Goal: Obtain resource: Download file/media

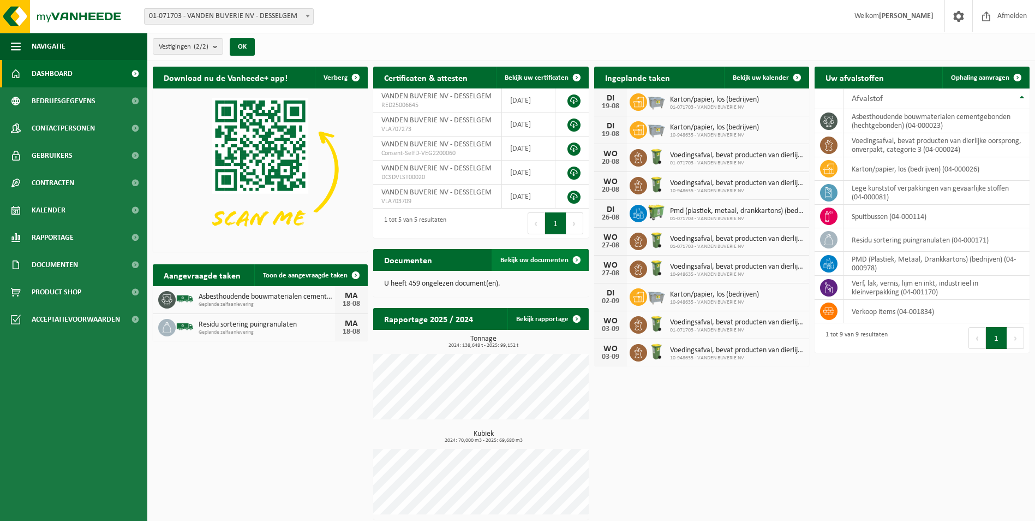
click at [542, 257] on span "Bekijk uw documenten" at bounding box center [534, 260] width 68 height 7
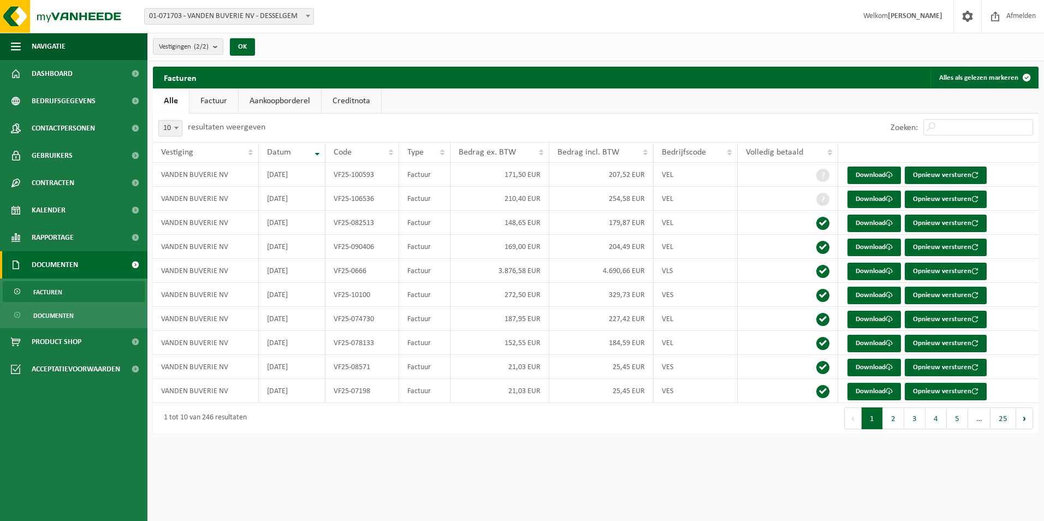
click at [230, 103] on link "Factuur" at bounding box center [213, 100] width 49 height 25
click at [163, 100] on link "Alle" at bounding box center [170, 100] width 35 height 25
click at [201, 50] on count "(2/2)" at bounding box center [201, 46] width 15 height 7
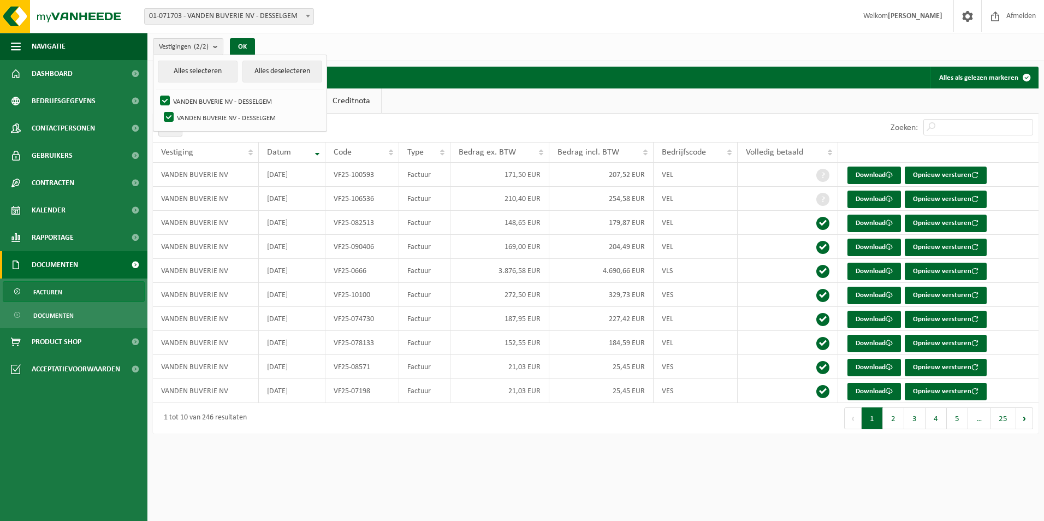
click at [306, 33] on div "Vestigingen (2/2) Alles selecteren Alles deselecteren VANDEN BUVERIE NV - DESSE…" at bounding box center [595, 47] width 896 height 28
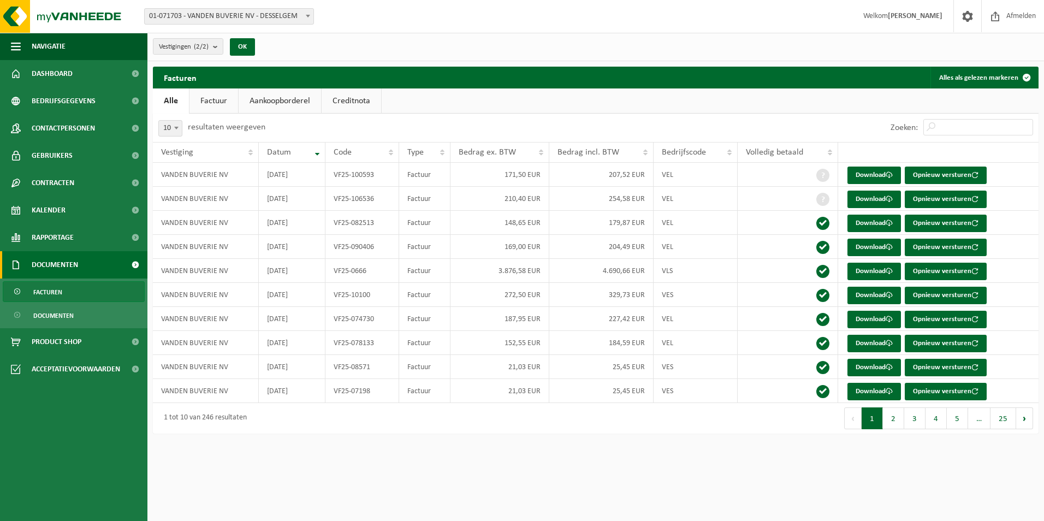
click at [58, 264] on span "Documenten" at bounding box center [55, 264] width 46 height 27
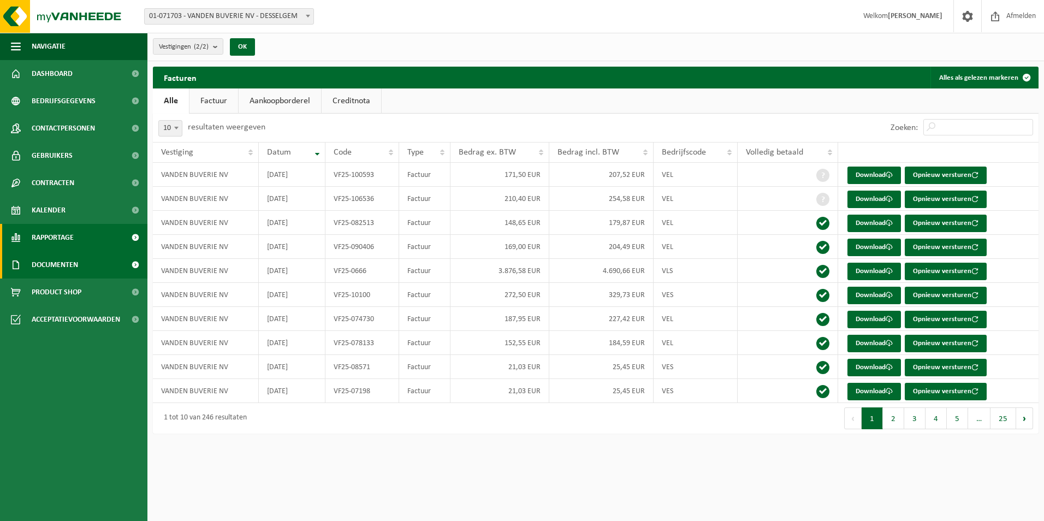
click at [85, 244] on link "Rapportage" at bounding box center [73, 237] width 147 height 27
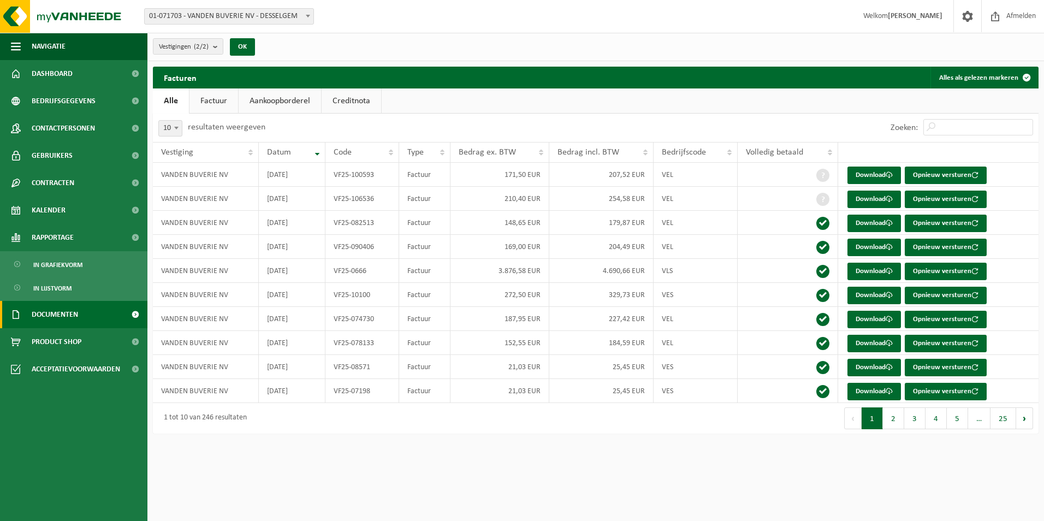
click at [73, 310] on span "Documenten" at bounding box center [55, 314] width 46 height 27
click at [53, 364] on span "Documenten" at bounding box center [53, 365] width 40 height 21
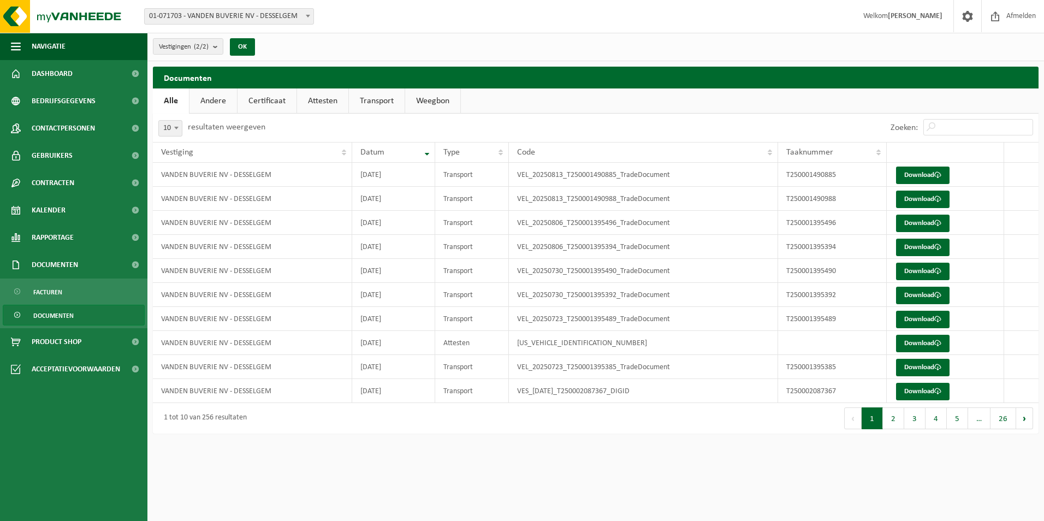
click at [422, 115] on div "10 25 50 100 10 resultaten weergeven" at bounding box center [374, 128] width 443 height 28
click at [433, 106] on link "Weegbon" at bounding box center [432, 100] width 55 height 25
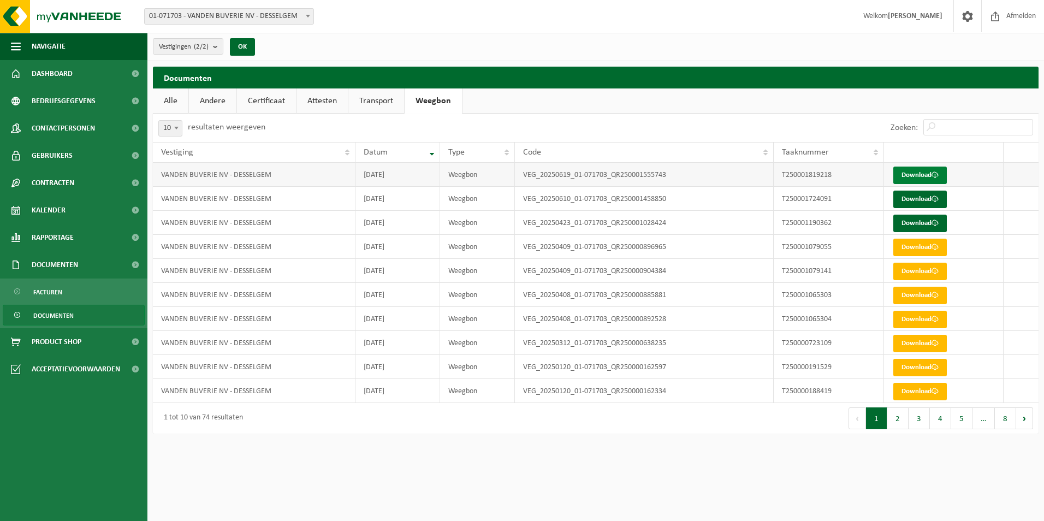
click at [928, 175] on link "Download" at bounding box center [919, 174] width 53 height 17
